Goal: Information Seeking & Learning: Learn about a topic

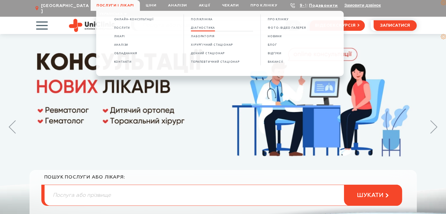
click at [208, 29] on span "Діагностика" at bounding box center [203, 27] width 24 height 3
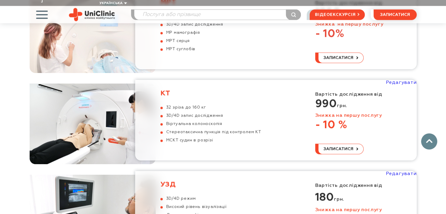
scroll to position [527, 0]
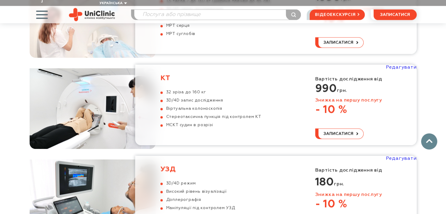
click at [161, 74] on h3 "КТ" at bounding box center [210, 78] width 101 height 9
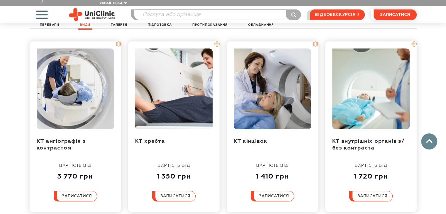
scroll to position [469, 0]
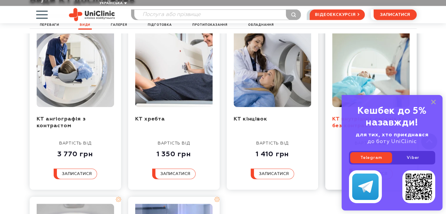
drag, startPoint x: 433, startPoint y: 101, endPoint x: 340, endPoint y: 107, distance: 93.1
click at [433, 101] on rect at bounding box center [433, 102] width 5 height 5
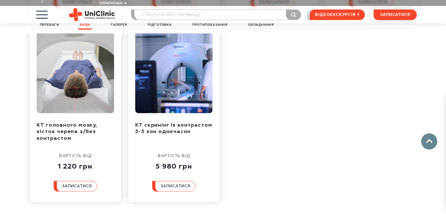
scroll to position [674, 0]
